Goal: Check status: Check status

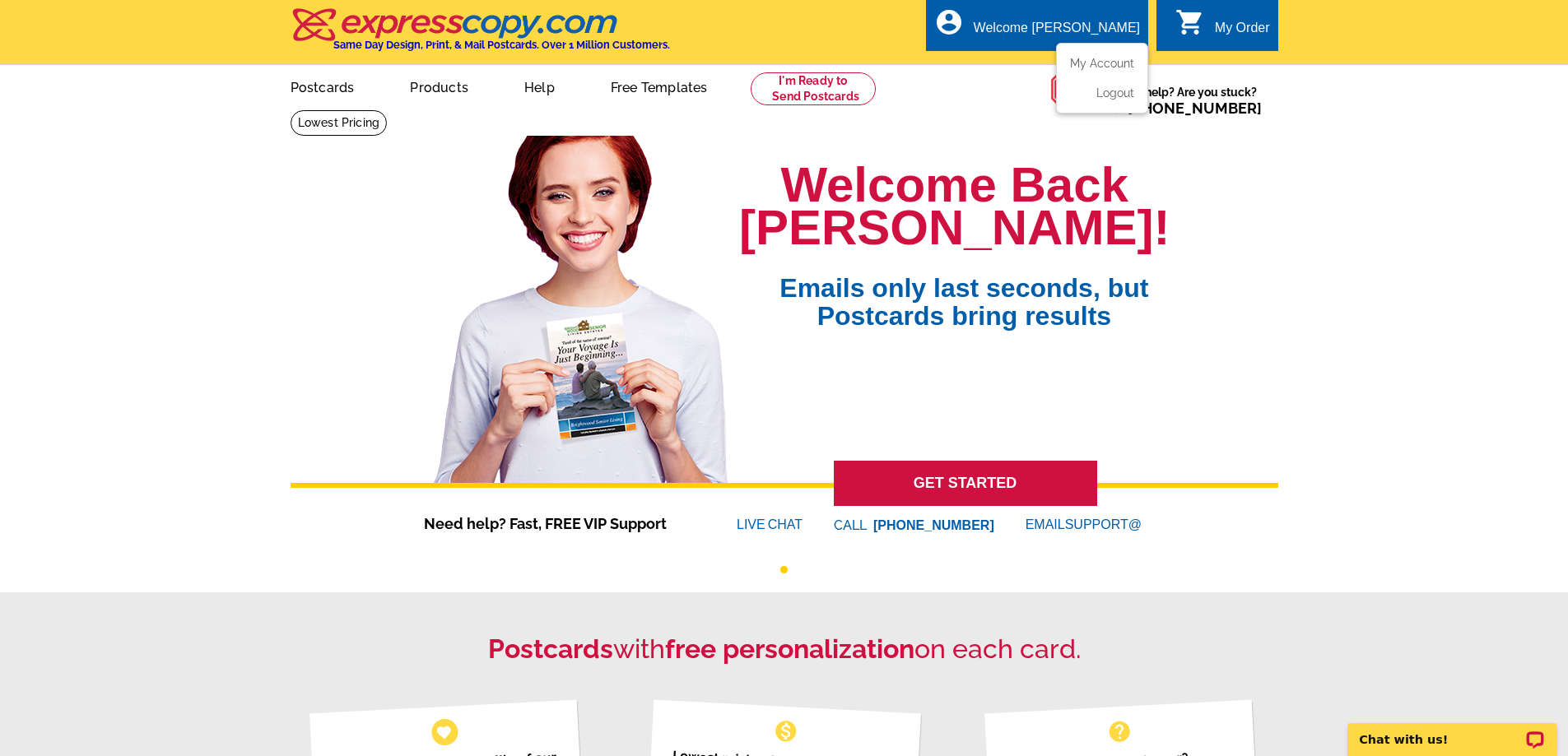
click at [1083, 56] on ul "My Account Logout" at bounding box center [1102, 77] width 92 height 71
click at [1094, 62] on link "My Account" at bounding box center [1098, 63] width 71 height 15
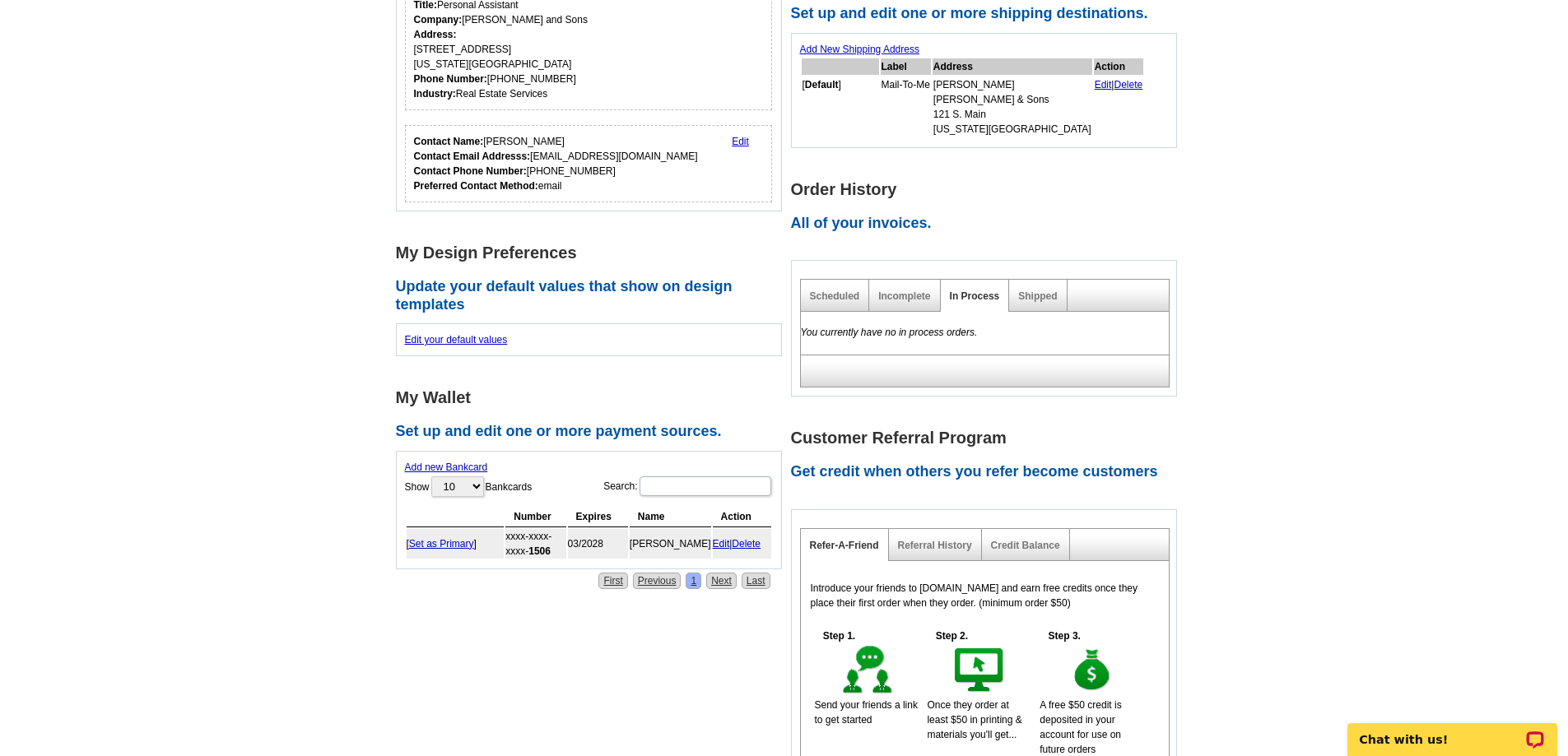
scroll to position [330, 0]
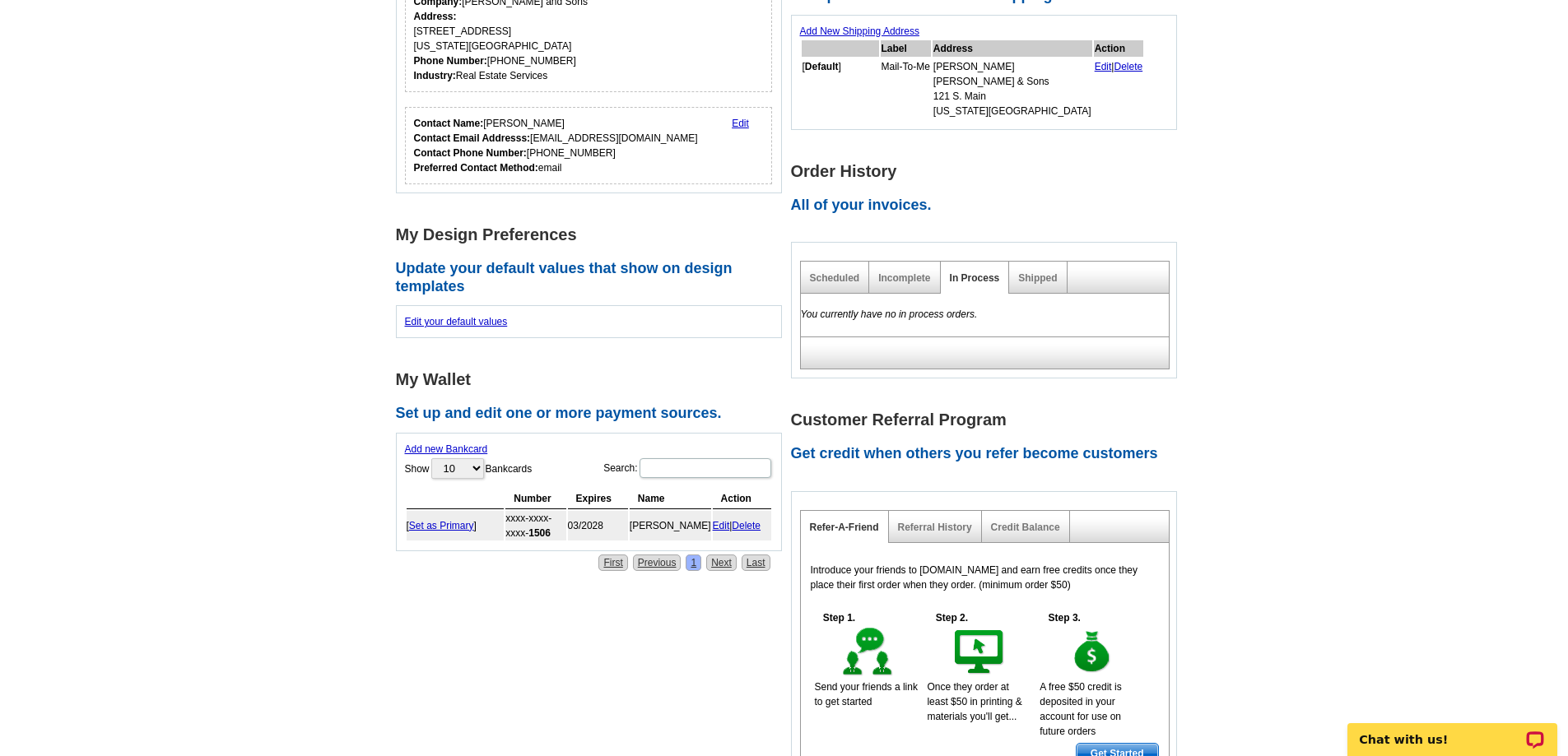
click at [1016, 271] on div "Shipped" at bounding box center [1038, 278] width 57 height 32
click at [1056, 273] on div "Shipped" at bounding box center [1038, 278] width 57 height 32
click at [1043, 281] on link "Shipped" at bounding box center [1037, 278] width 39 height 11
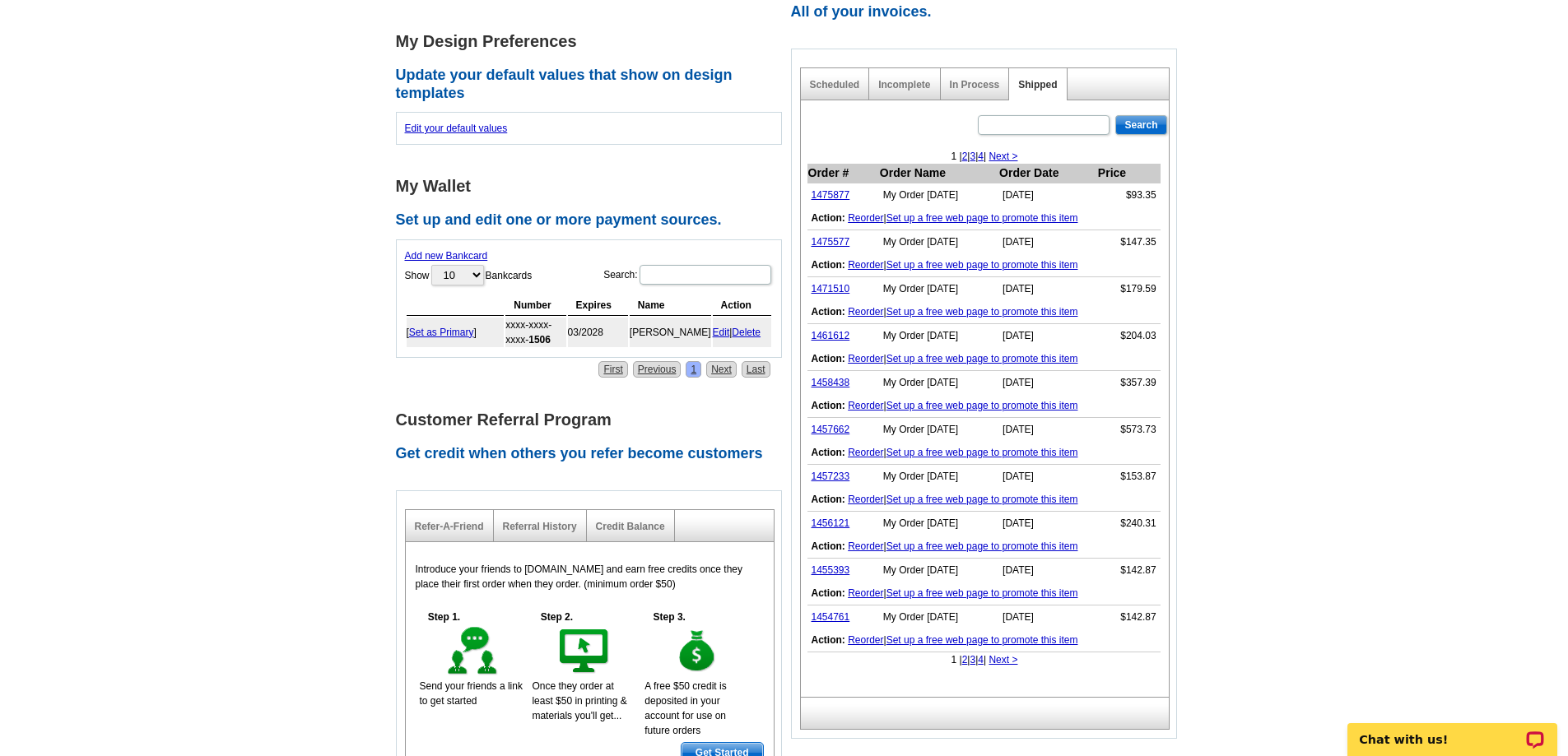
scroll to position [493, 0]
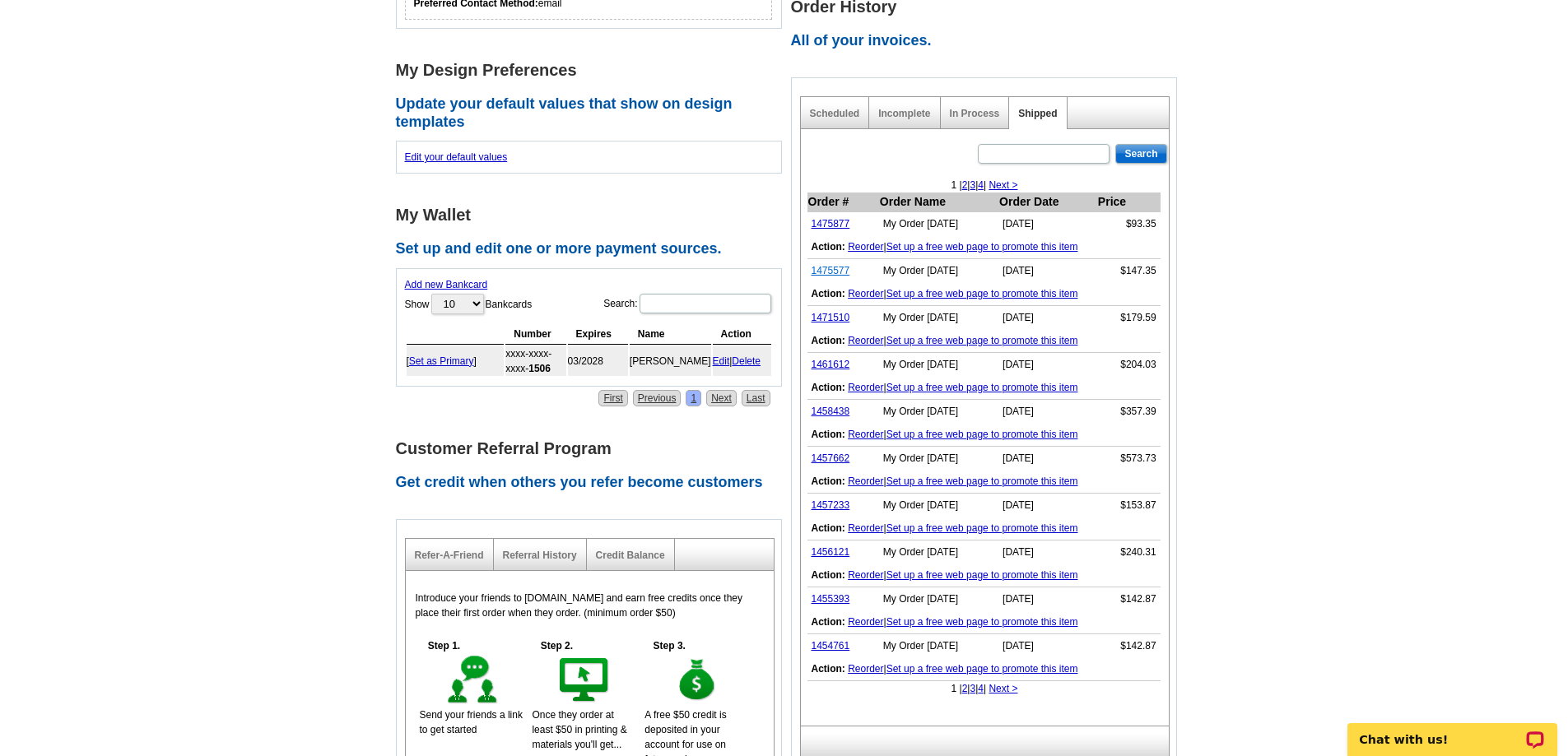
click at [827, 269] on link "1475577" at bounding box center [831, 270] width 39 height 11
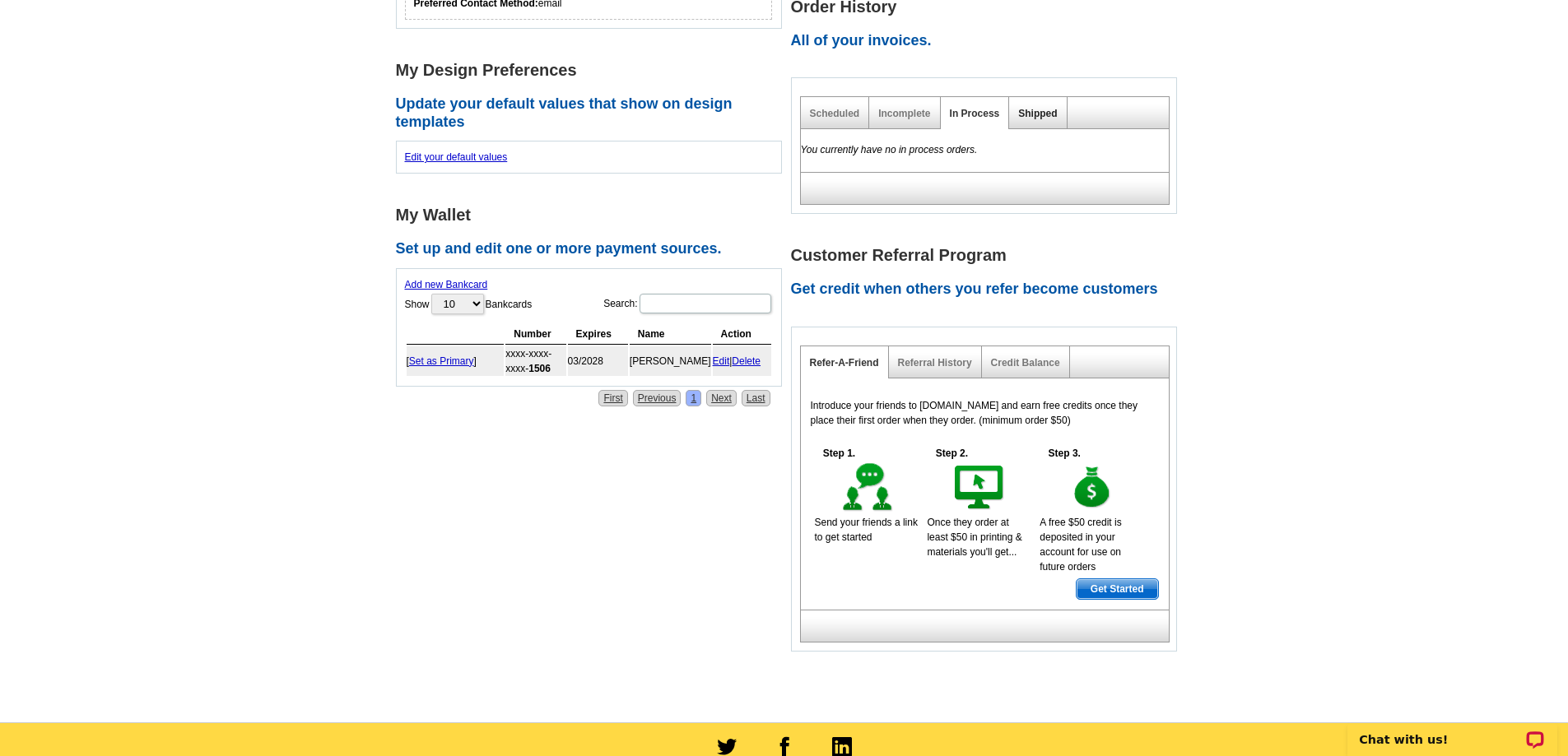
click at [1048, 112] on link "Shipped" at bounding box center [1037, 113] width 39 height 11
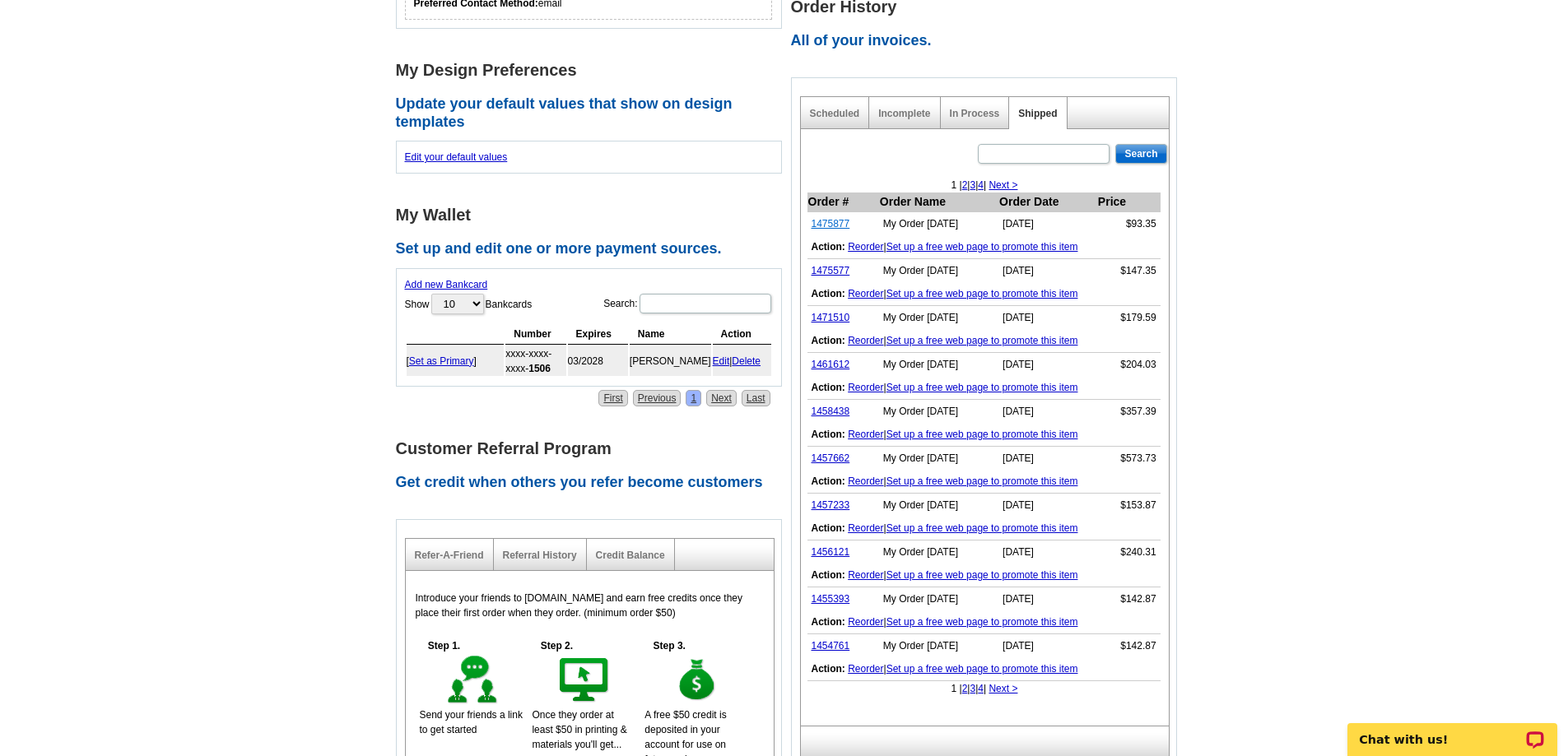
click at [832, 223] on link "1475877" at bounding box center [831, 224] width 39 height 11
